Goal: Check status: Check status

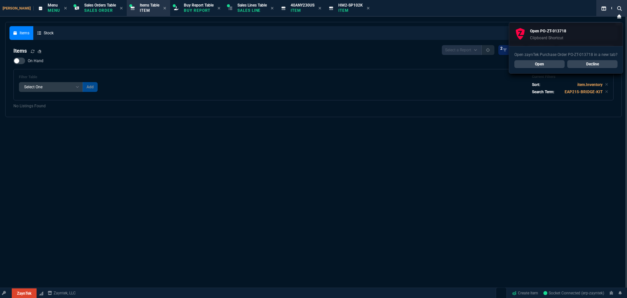
select select "9: OCAM"
select select
click at [555, 66] on link "Open" at bounding box center [539, 64] width 50 height 8
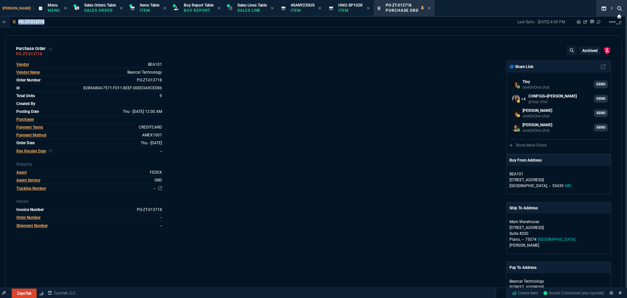
drag, startPoint x: 44, startPoint y: 23, endPoint x: 16, endPoint y: 26, distance: 28.0
click at [16, 26] on div "PO-ZT-013718" at bounding box center [22, 22] width 44 height 10
copy div "PO-ZT-013718"
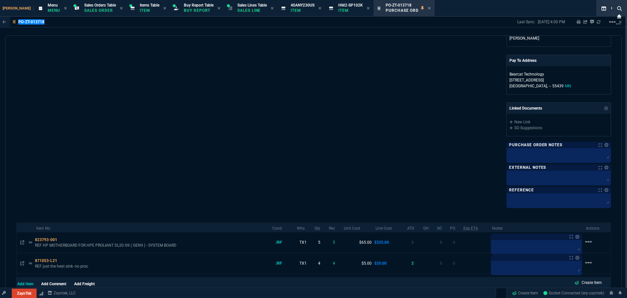
scroll to position [187, 0]
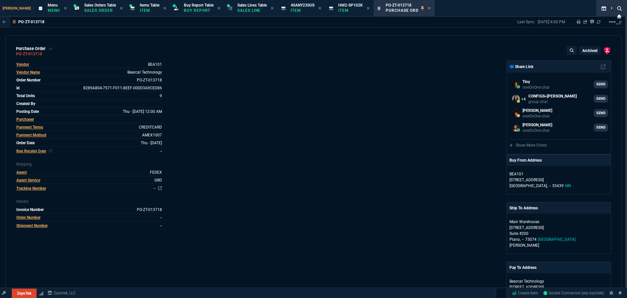
select select "9: OCAM"
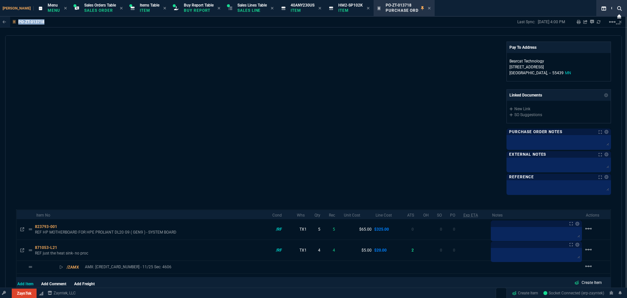
scroll to position [244, 0]
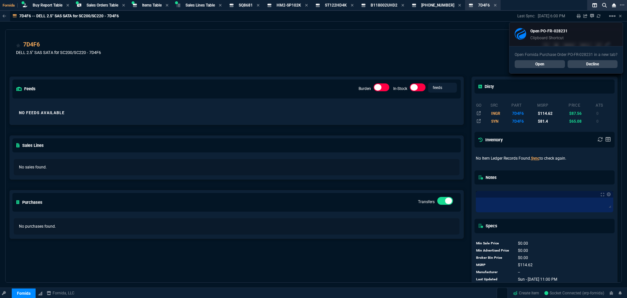
select select "9: OCAM"
click at [544, 68] on div "Open Fornida Purchase Order PO-FR-028231 in a new tab? Open Decline" at bounding box center [565, 59] width 113 height 27
click at [544, 66] on link "Open" at bounding box center [540, 64] width 50 height 8
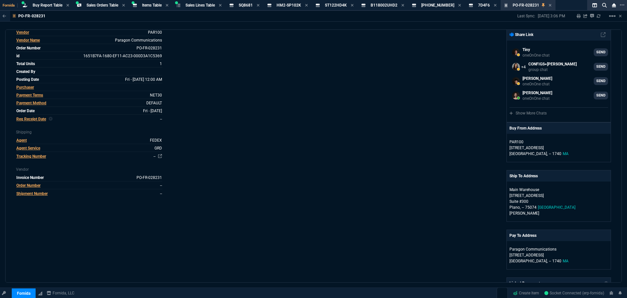
scroll to position [33, 0]
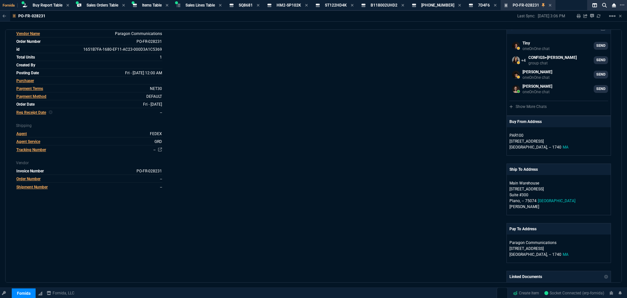
drag, startPoint x: 310, startPoint y: 98, endPoint x: 324, endPoint y: 84, distance: 19.6
click at [310, 98] on div "Vendor PAR100 Vendor Name Paragon Communications Order Number PO-FR-028231 id 1…" at bounding box center [165, 198] width 298 height 353
click at [523, 4] on span "PO-FR-028231" at bounding box center [526, 5] width 26 height 5
click at [549, 6] on icon at bounding box center [550, 5] width 3 height 3
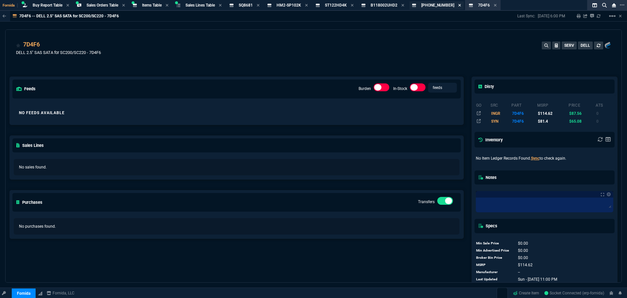
click at [459, 6] on icon at bounding box center [460, 5] width 3 height 3
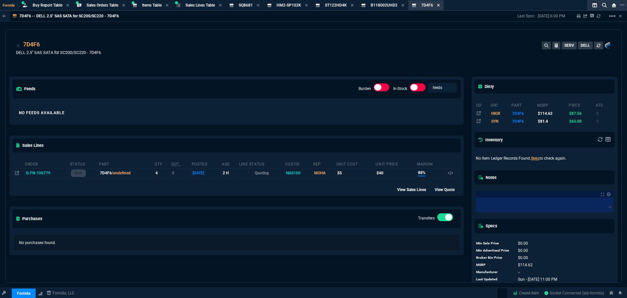
click at [440, 4] on icon at bounding box center [438, 5] width 3 height 4
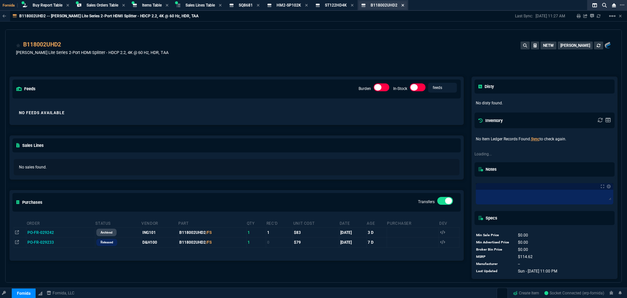
click at [404, 4] on icon at bounding box center [402, 5] width 3 height 4
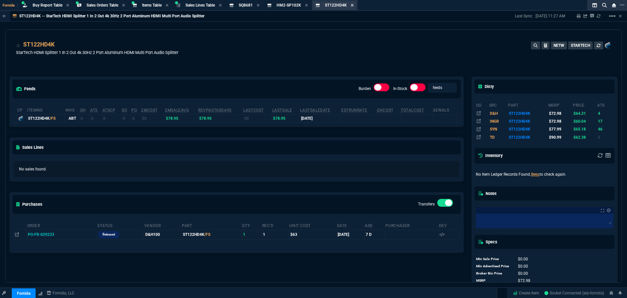
click at [354, 5] on icon at bounding box center [352, 5] width 3 height 4
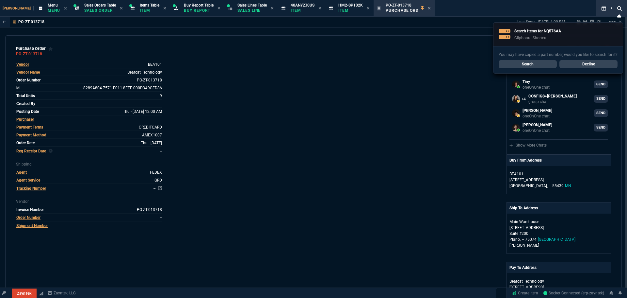
select select "9: OCAM"
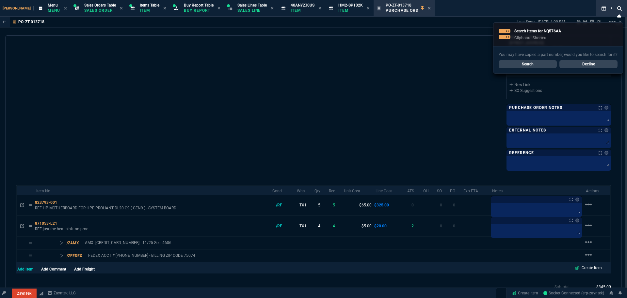
click at [545, 60] on link "Search" at bounding box center [528, 64] width 58 height 8
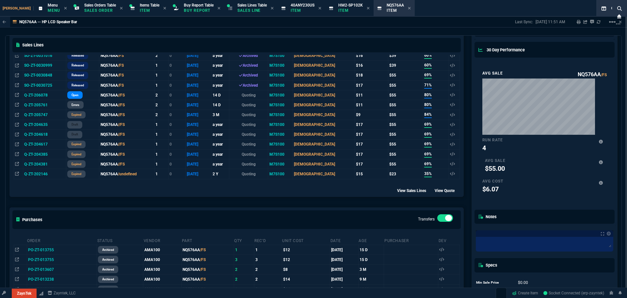
scroll to position [196, 0]
